Goal: Transaction & Acquisition: Purchase product/service

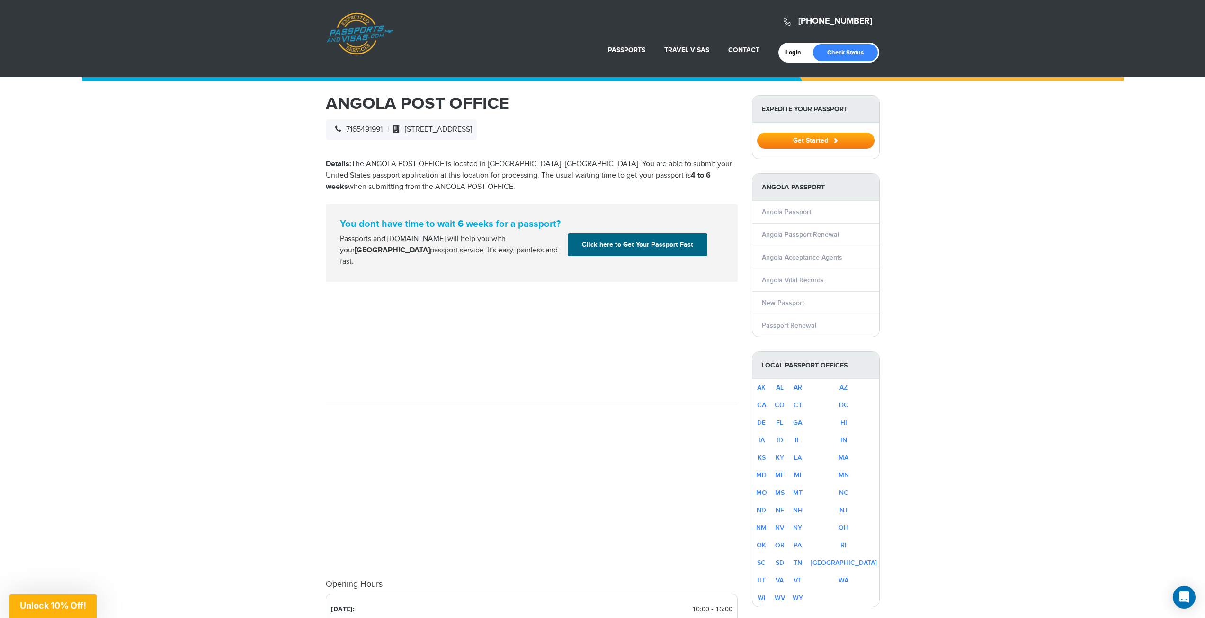
drag, startPoint x: 333, startPoint y: 224, endPoint x: 466, endPoint y: 265, distance: 138.7
click at [466, 265] on div "You dont have time to wait 6 weeks for a passport? Passports and [DOMAIN_NAME] …" at bounding box center [532, 243] width 412 height 78
click at [468, 244] on div "Passports and [DOMAIN_NAME] will help you with your Angola passport service. It…" at bounding box center [450, 250] width 228 height 34
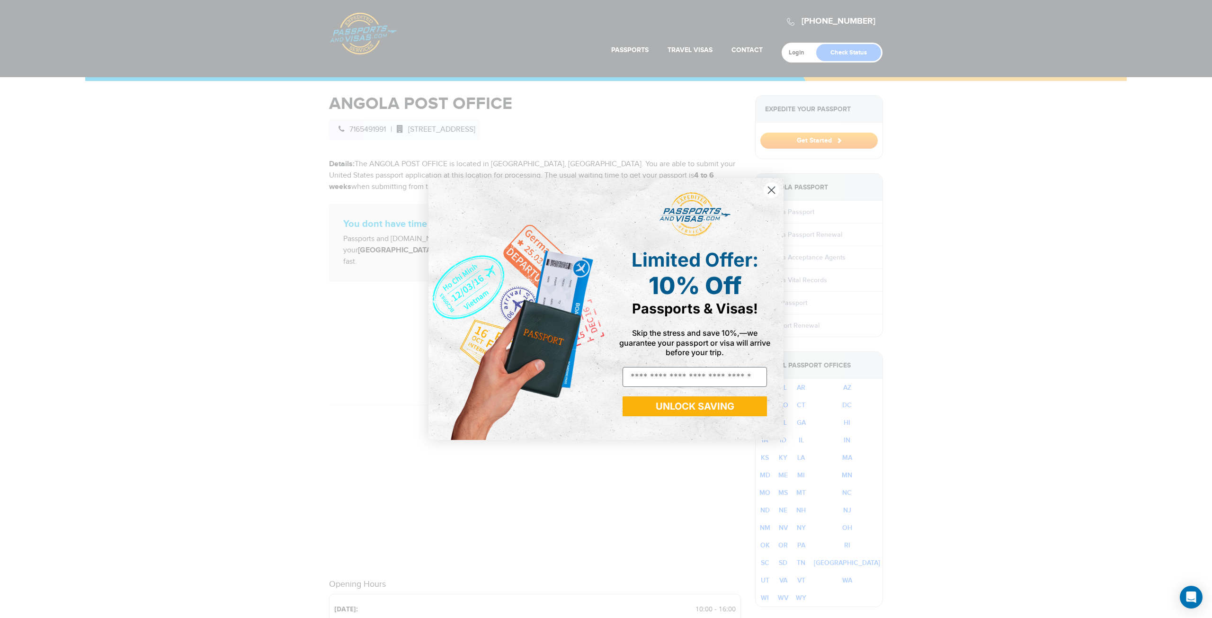
click at [260, 132] on div "Close dialog Limited Offer: 10% Off Passports & Visas! Skip the stress and save…" at bounding box center [606, 309] width 1212 height 618
click at [776, 185] on circle "Close dialog" at bounding box center [772, 190] width 16 height 16
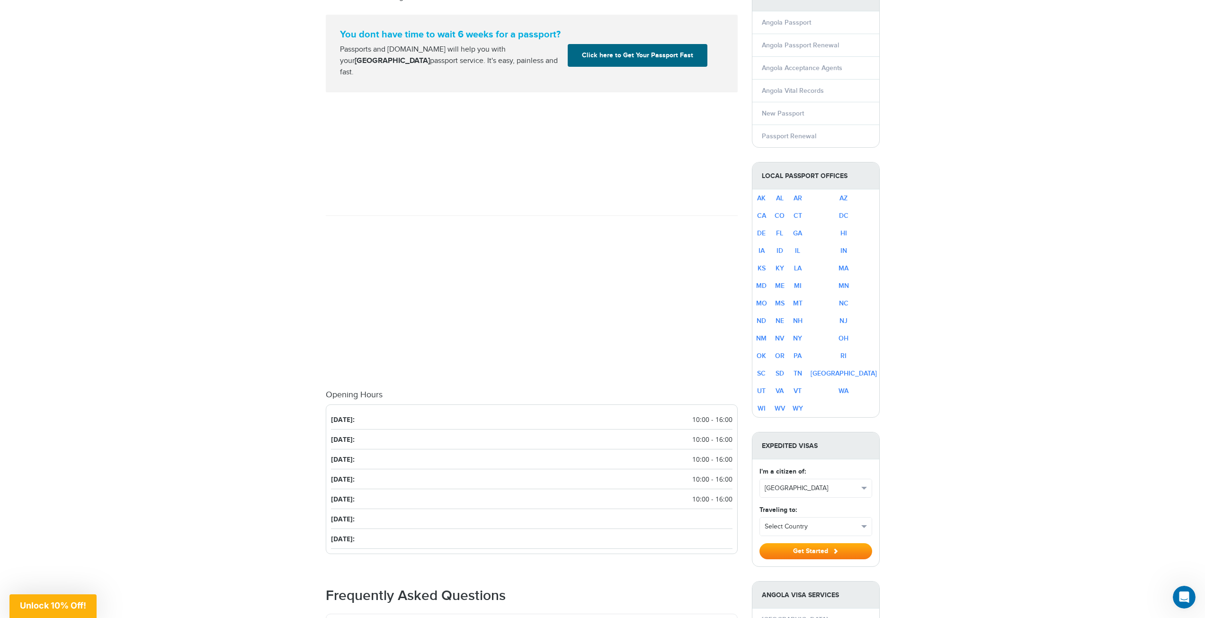
scroll to position [568, 0]
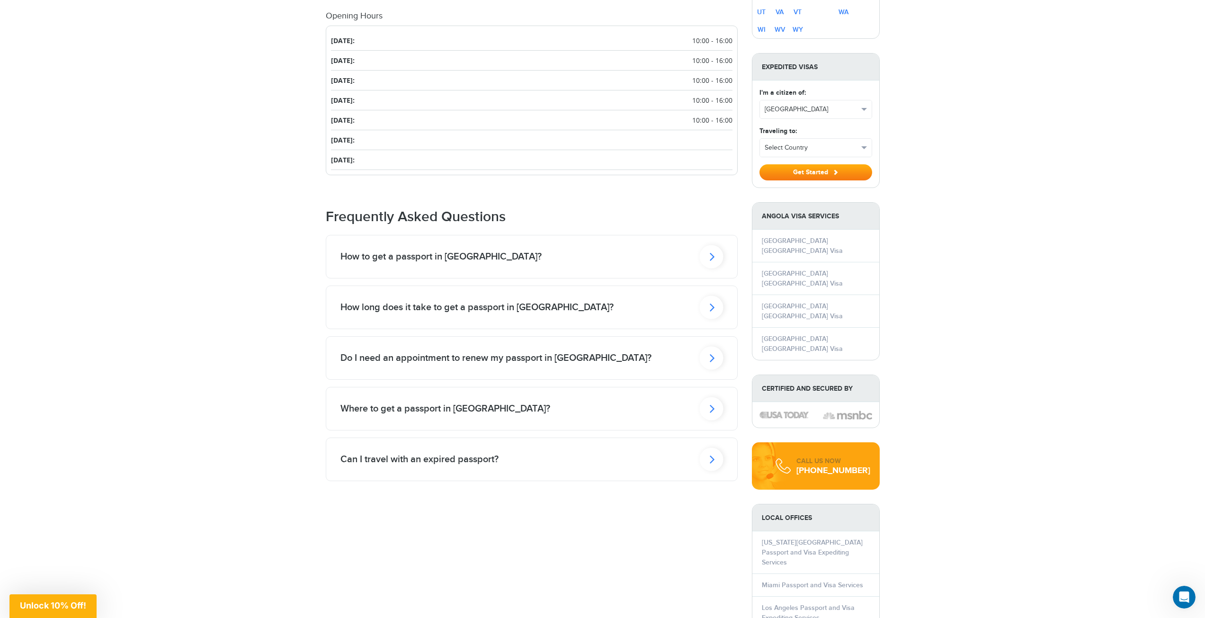
click at [472, 337] on div "Do I need an appointment to renew my passport in [GEOGRAPHIC_DATA]?" at bounding box center [531, 358] width 411 height 43
drag, startPoint x: 315, startPoint y: 404, endPoint x: 649, endPoint y: 386, distance: 334.3
click at [649, 386] on div "800-860-8610 Passports & Visas.com Login Check Status Passports Passport Renewa…" at bounding box center [602, 228] width 1205 height 1593
click at [649, 386] on div "You must make an appointment to apply at a passport agency." at bounding box center [531, 405] width 411 height 53
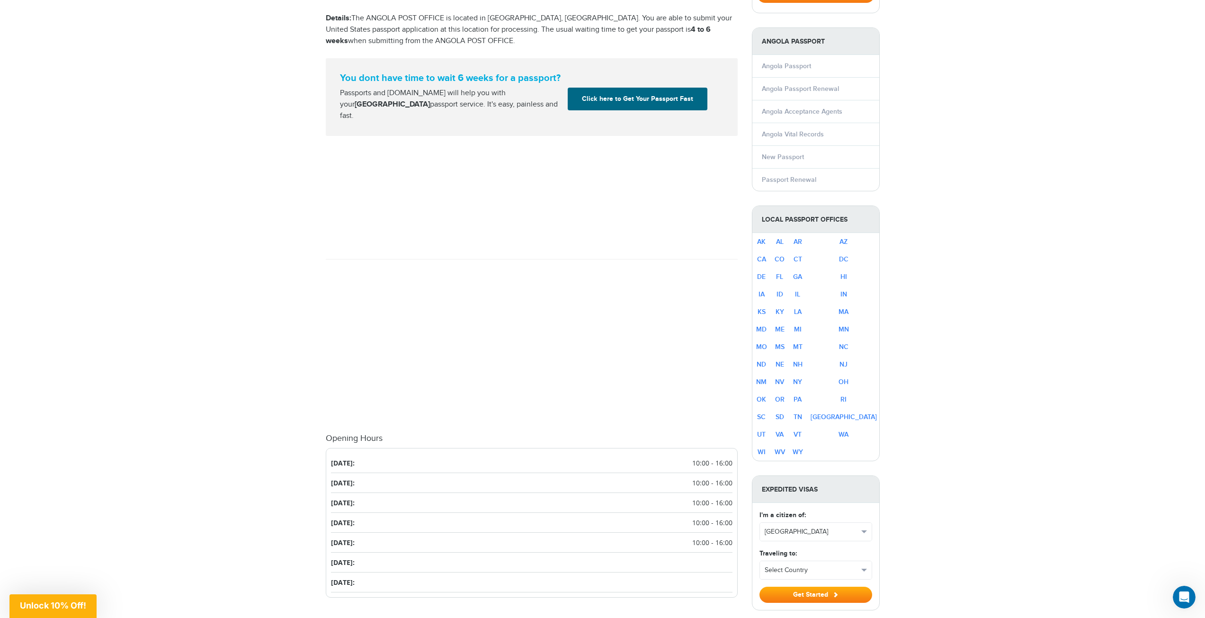
scroll to position [0, 0]
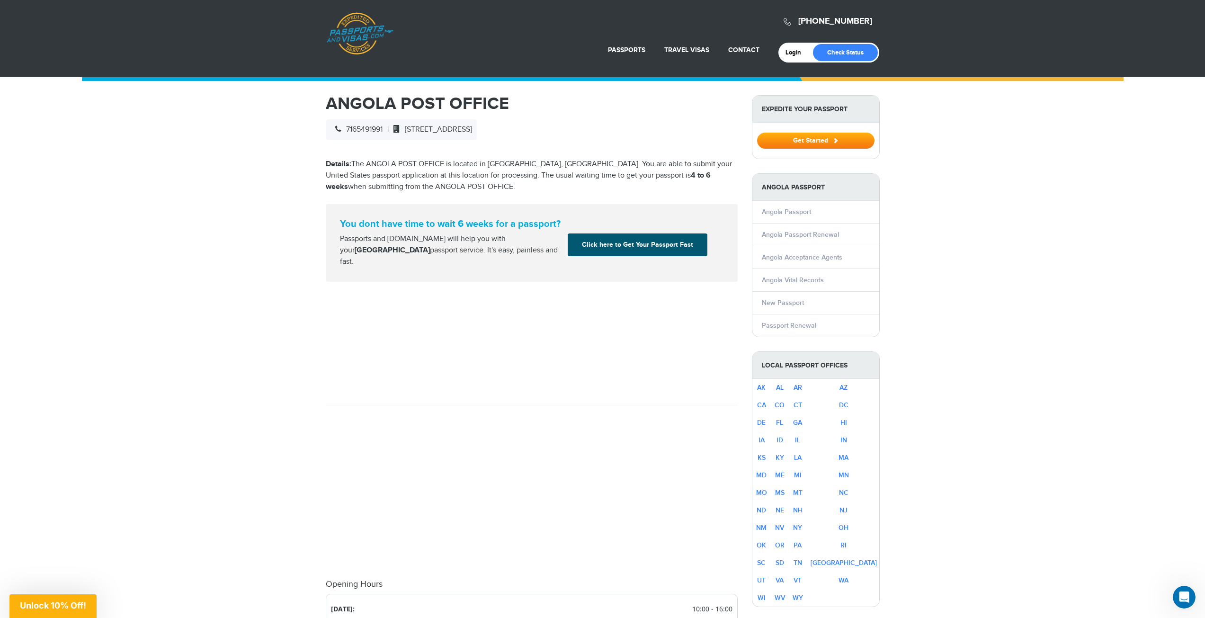
click at [617, 246] on link "Click here to Get Your Passport Fast" at bounding box center [638, 244] width 140 height 23
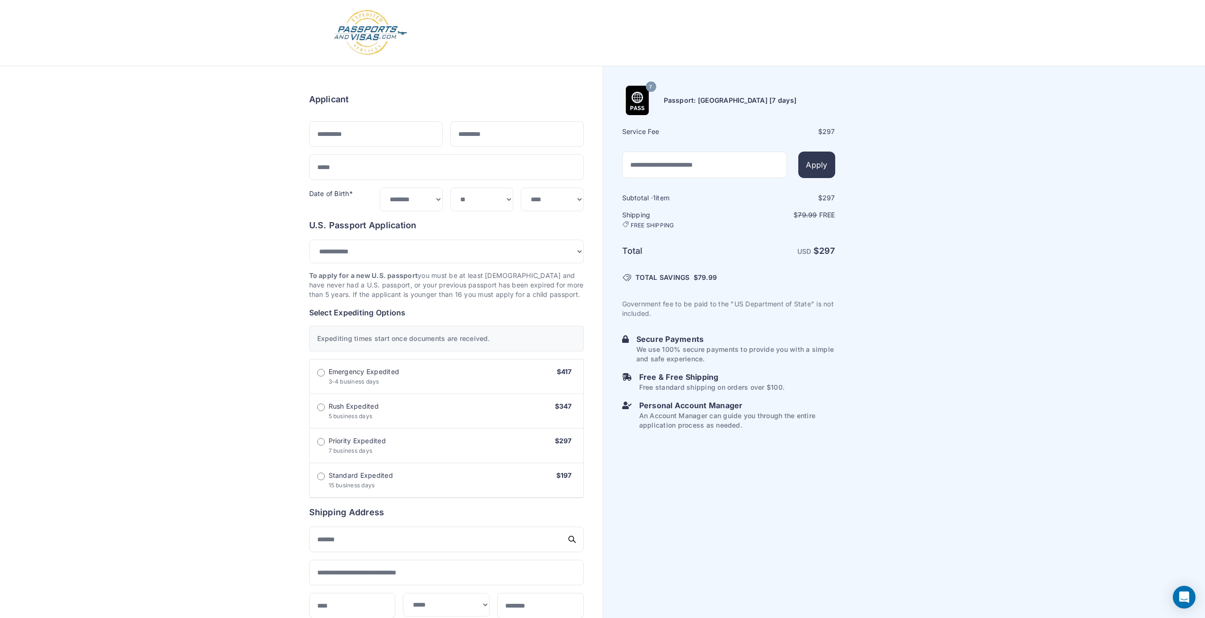
select select "***"
drag, startPoint x: 662, startPoint y: 98, endPoint x: 1029, endPoint y: 135, distance: 369.3
click at [848, 107] on div "7 Passport: New Passport [7 days] Service Fee $ 297 Apply 1 $" at bounding box center [904, 486] width 602 height 841
click at [1029, 135] on div "7 Passport: New Passport [7 days] Service Fee $ 297 Apply 1 $" at bounding box center [904, 486] width 602 height 841
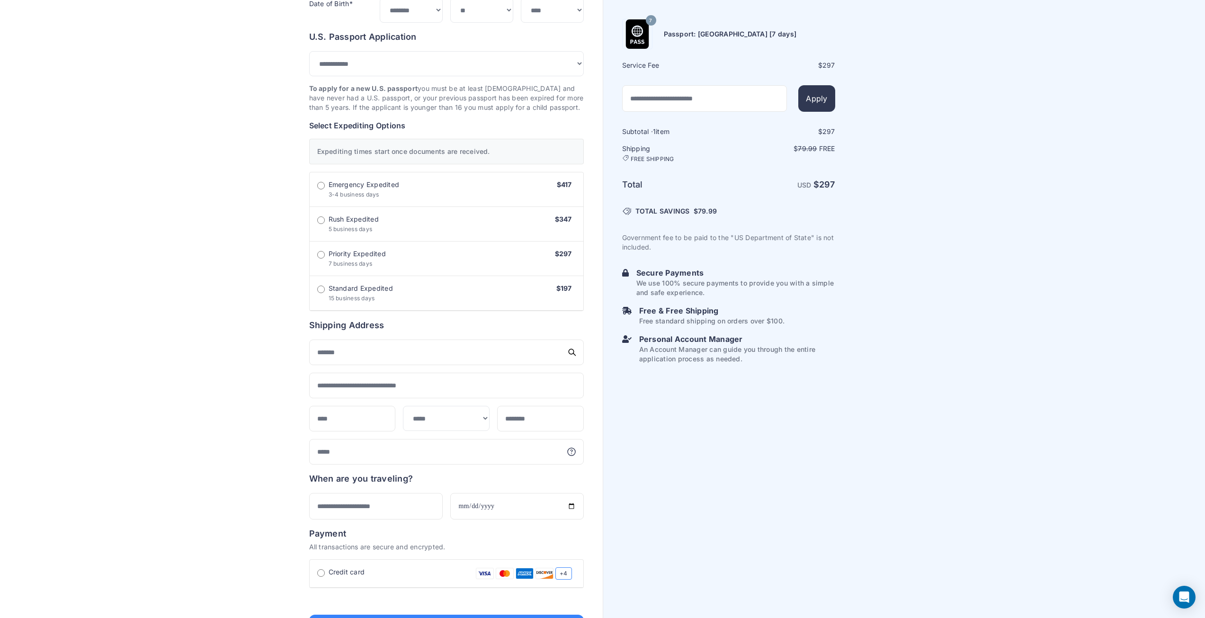
scroll to position [189, 0]
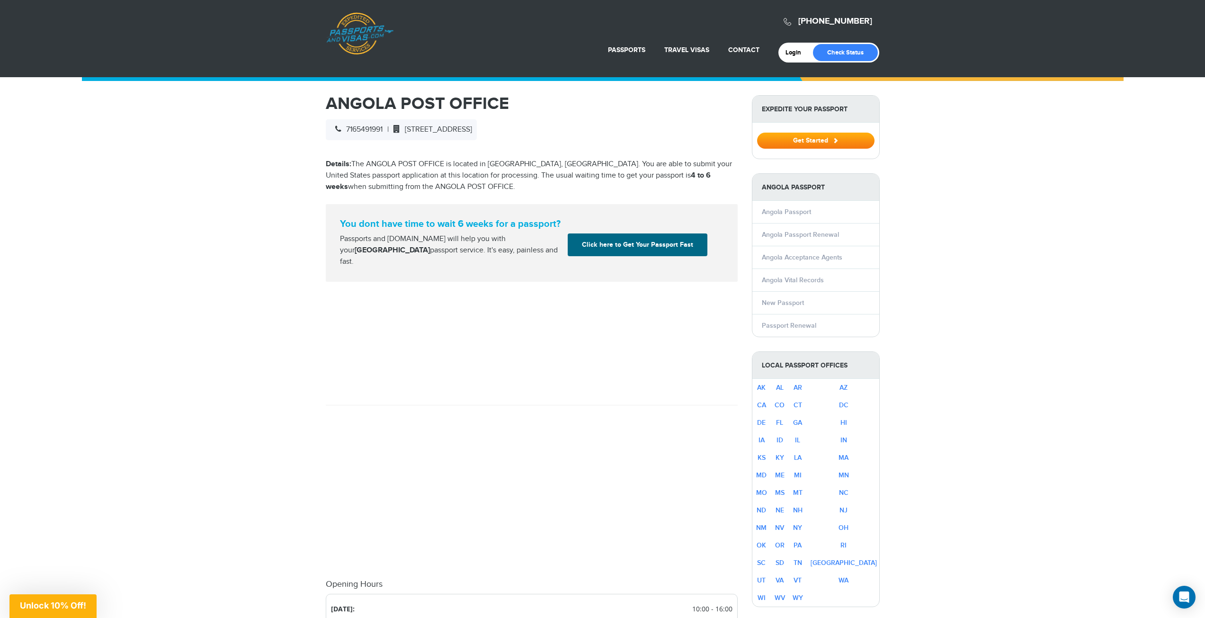
drag, startPoint x: 349, startPoint y: 224, endPoint x: 491, endPoint y: 253, distance: 145.5
click at [491, 253] on div "You dont have time to wait 6 weeks for a passport? Passports and [DOMAIN_NAME] …" at bounding box center [532, 242] width 398 height 49
click at [491, 253] on div "Passports and [DOMAIN_NAME] will help you with your Angola passport service. It…" at bounding box center [450, 250] width 228 height 34
click at [355, 20] on link "Passports & [DOMAIN_NAME]" at bounding box center [359, 33] width 67 height 43
